Goal: Information Seeking & Learning: Learn about a topic

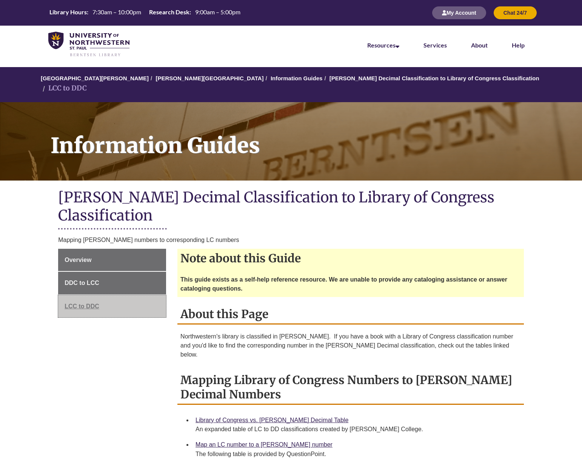
click at [108, 295] on link "LCC to DDC" at bounding box center [112, 306] width 108 height 23
click at [89, 303] on span "LCC to DDC" at bounding box center [82, 306] width 35 height 6
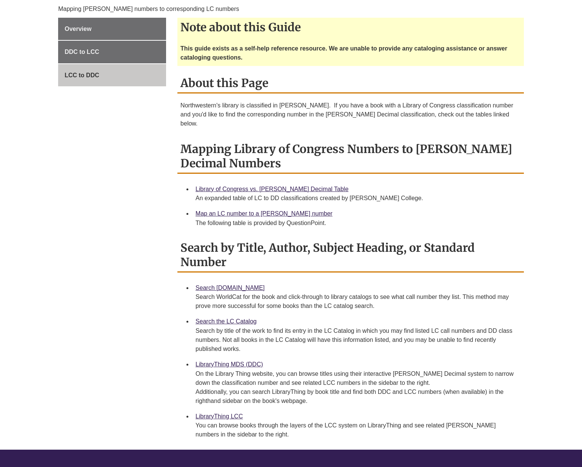
scroll to position [269, 0]
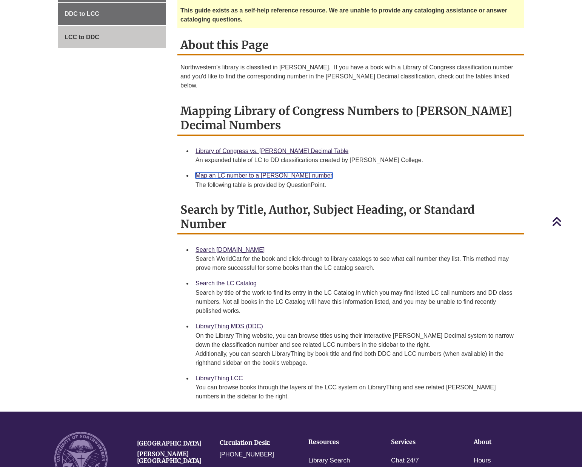
click at [226, 172] on link "Map an LC number to a [PERSON_NAME] number" at bounding box center [263, 175] width 137 height 6
click at [231, 247] on link "Search [DOMAIN_NAME]" at bounding box center [229, 250] width 69 height 6
